Goal: Task Accomplishment & Management: Manage account settings

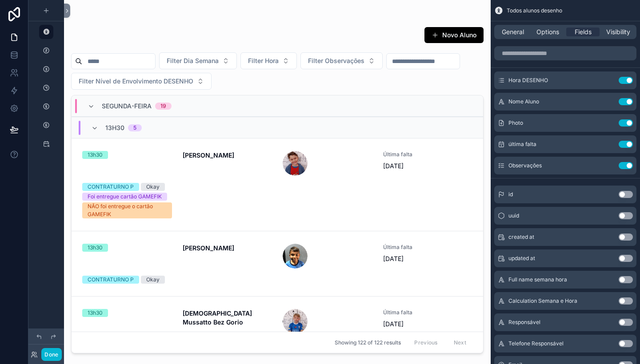
click at [324, 175] on div "scrollable content" at bounding box center [277, 177] width 426 height 354
click at [324, 175] on div "scrollable content" at bounding box center [328, 163] width 90 height 25
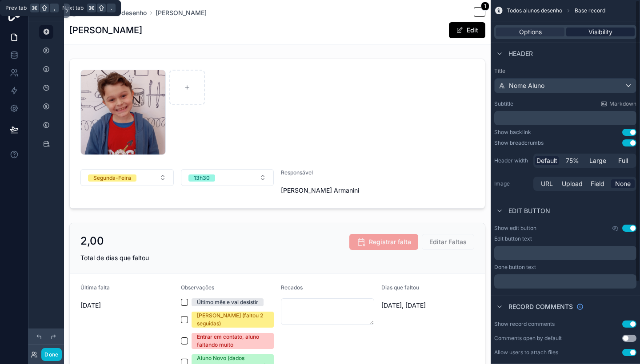
click at [589, 32] on span "Visibility" at bounding box center [600, 32] width 24 height 9
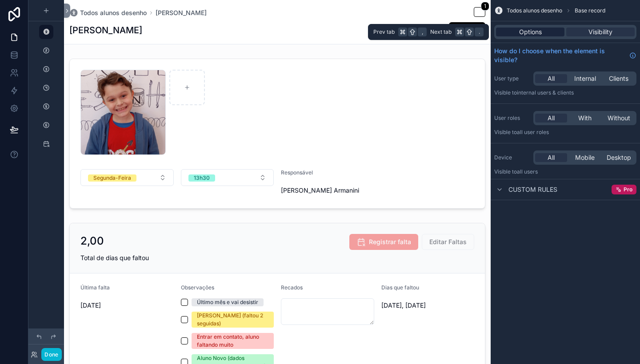
click at [545, 32] on div "Options" at bounding box center [530, 32] width 68 height 9
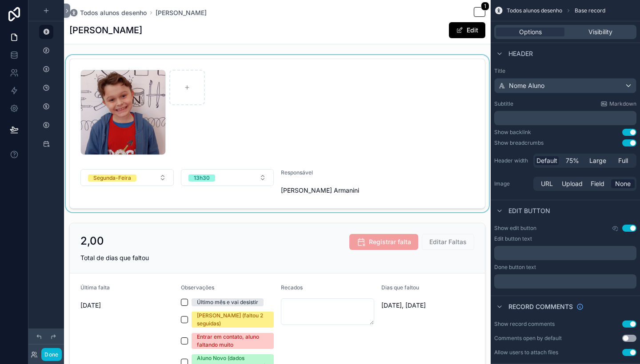
click at [430, 102] on div "scrollable content" at bounding box center [277, 133] width 426 height 157
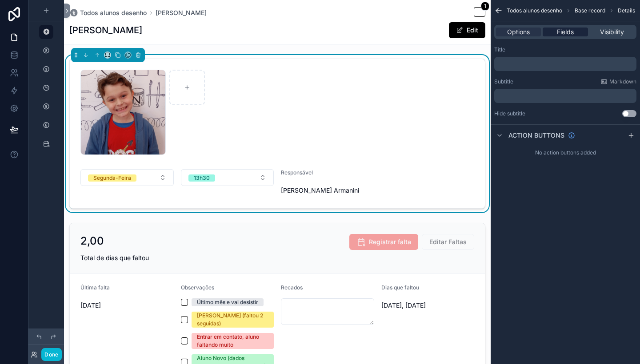
click at [568, 32] on span "Fields" at bounding box center [565, 32] width 17 height 9
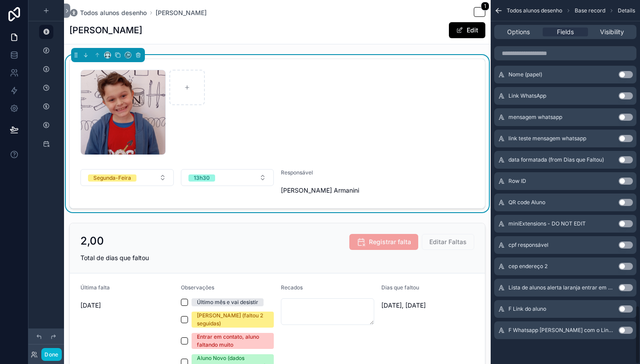
scroll to position [1894, 0]
click at [624, 331] on button "Use setting" at bounding box center [625, 330] width 14 height 7
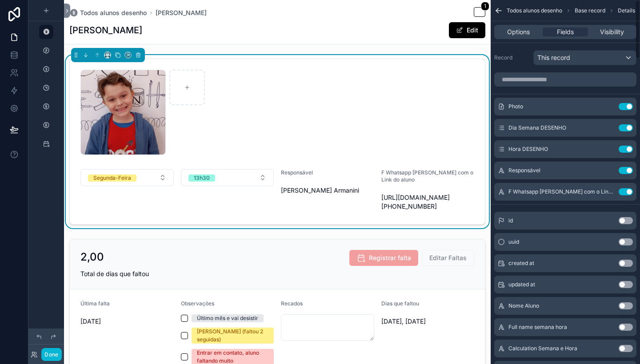
scroll to position [0, 0]
click at [607, 191] on icon "scrollable content" at bounding box center [607, 191] width 7 height 7
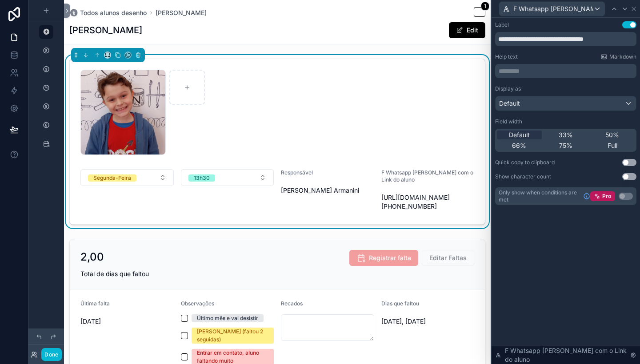
click at [576, 106] on div "Default" at bounding box center [565, 103] width 140 height 14
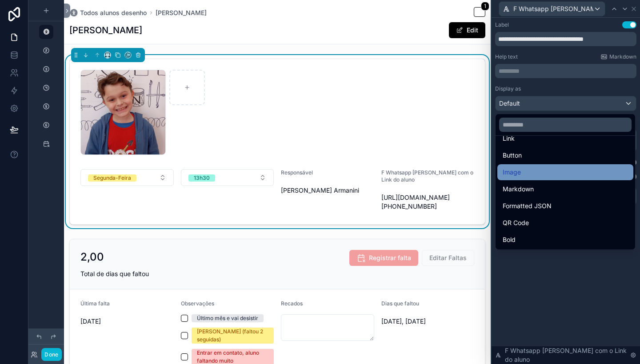
scroll to position [38, 0]
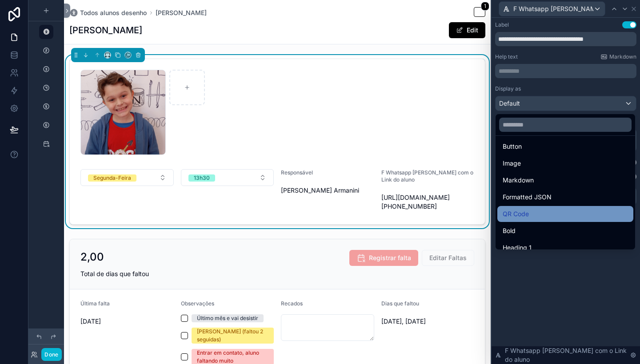
click at [532, 214] on div "QR Code" at bounding box center [564, 214] width 125 height 11
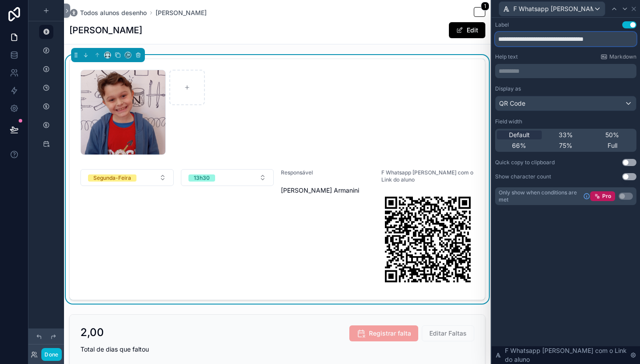
drag, startPoint x: 623, startPoint y: 40, endPoint x: 550, endPoint y: 24, distance: 74.6
click at [550, 24] on div "**********" at bounding box center [565, 33] width 141 height 25
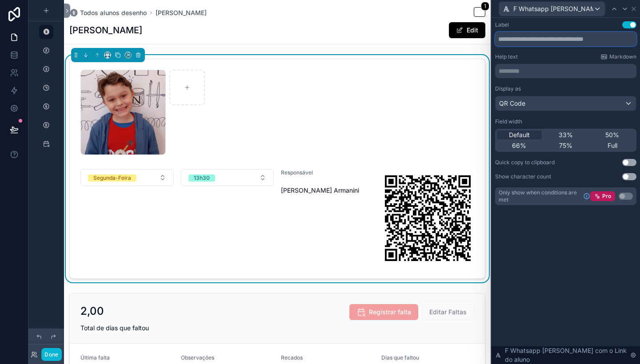
scroll to position [0, 0]
click at [633, 12] on icon at bounding box center [633, 8] width 7 height 7
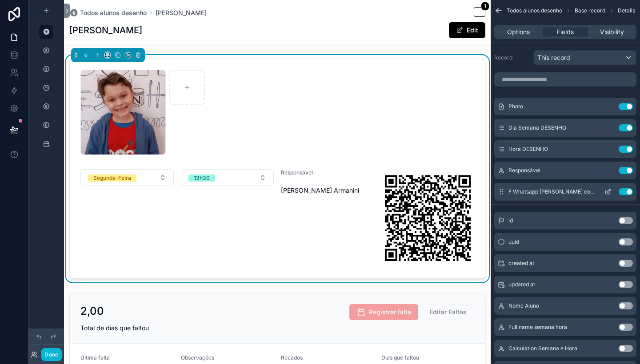
click at [625, 191] on button "Use setting" at bounding box center [625, 191] width 14 height 7
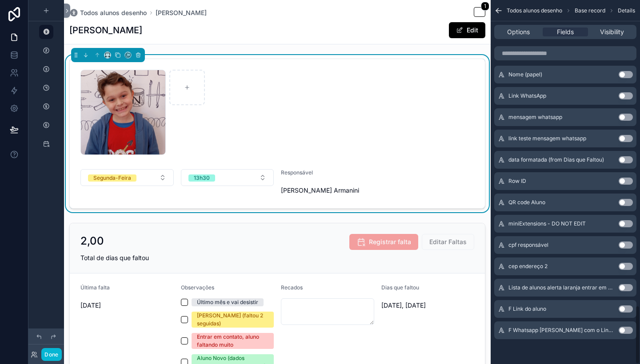
scroll to position [1894, 0]
click at [622, 308] on button "Use setting" at bounding box center [625, 309] width 14 height 7
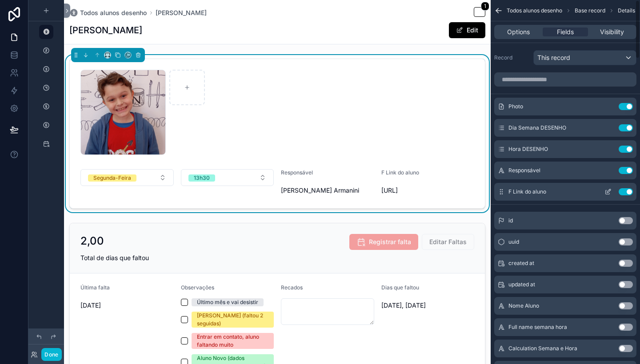
scroll to position [0, 0]
click at [608, 192] on icon "scrollable content" at bounding box center [607, 191] width 7 height 7
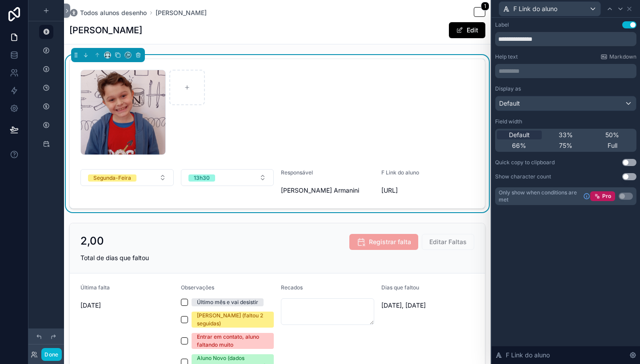
click at [589, 103] on div "Default" at bounding box center [565, 103] width 140 height 14
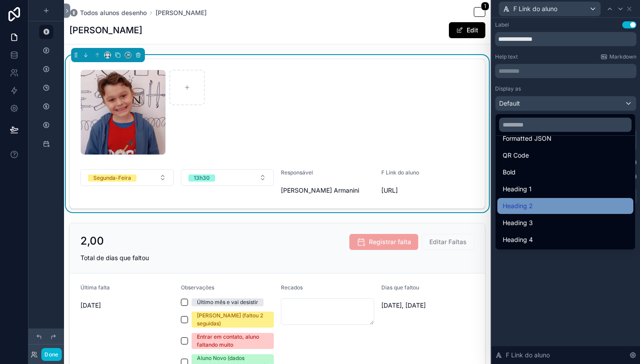
scroll to position [87, 0]
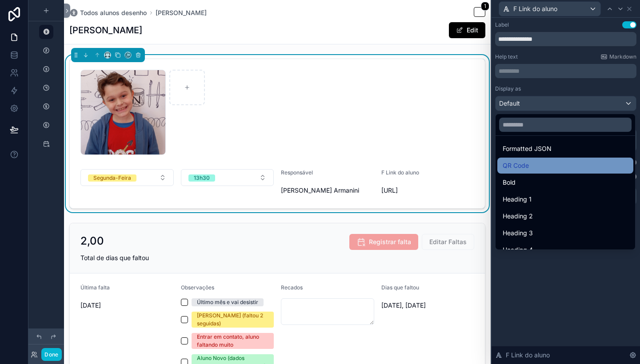
click at [541, 169] on div "QR Code" at bounding box center [564, 165] width 125 height 11
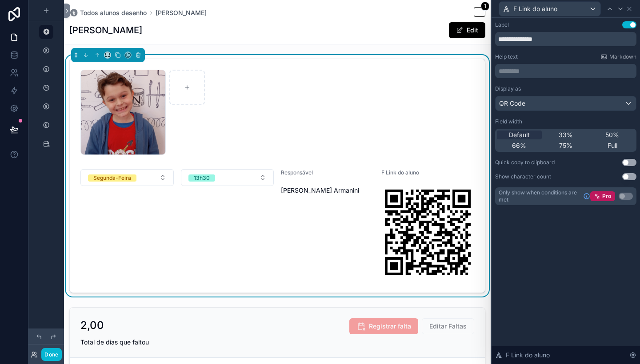
scroll to position [0, 0]
drag, startPoint x: 546, startPoint y: 38, endPoint x: 496, endPoint y: 31, distance: 50.3
click at [496, 31] on div "**********" at bounding box center [565, 33] width 141 height 25
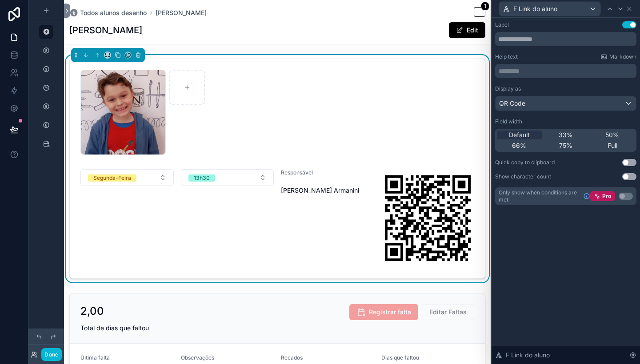
click at [544, 55] on div "Help text Markdown" at bounding box center [565, 56] width 141 height 7
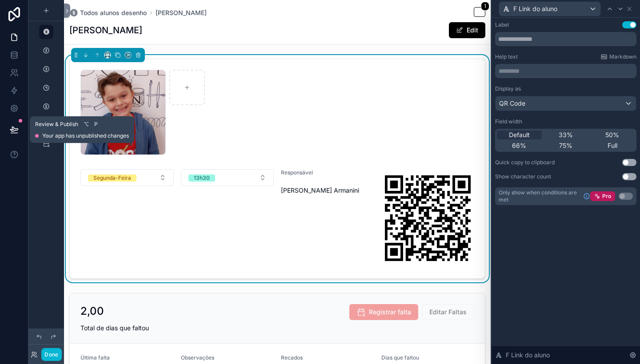
click at [14, 129] on icon at bounding box center [14, 129] width 9 height 9
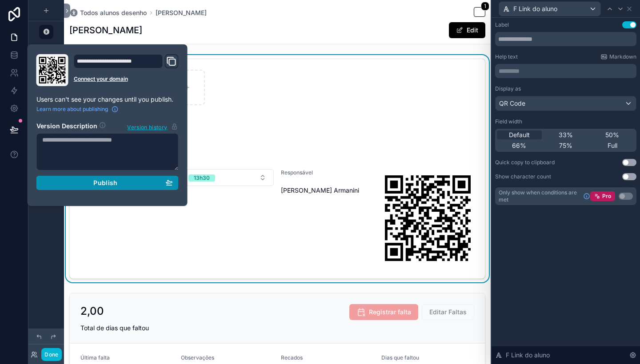
click at [65, 183] on div "Publish" at bounding box center [107, 183] width 131 height 8
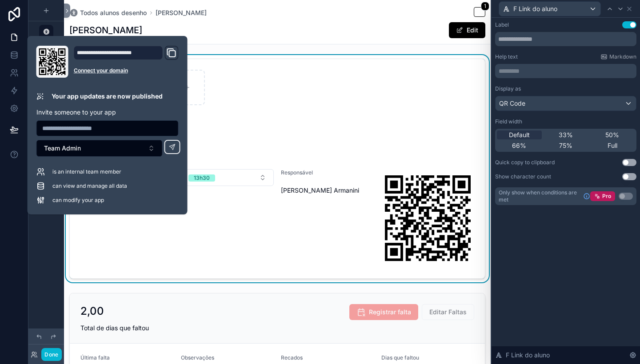
click at [271, 108] on div "17247800749879090924313565228777 .jpg" at bounding box center [277, 112] width 394 height 85
